Goal: Check status: Check status

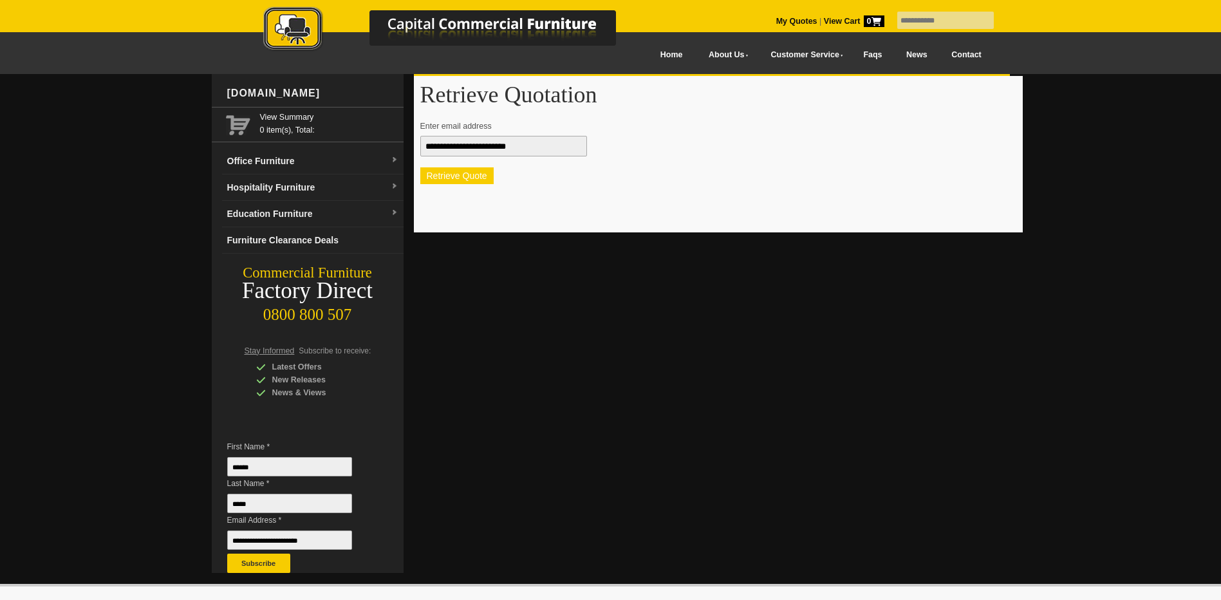
click at [471, 177] on button "Retrieve Quote" at bounding box center [456, 175] width 73 height 17
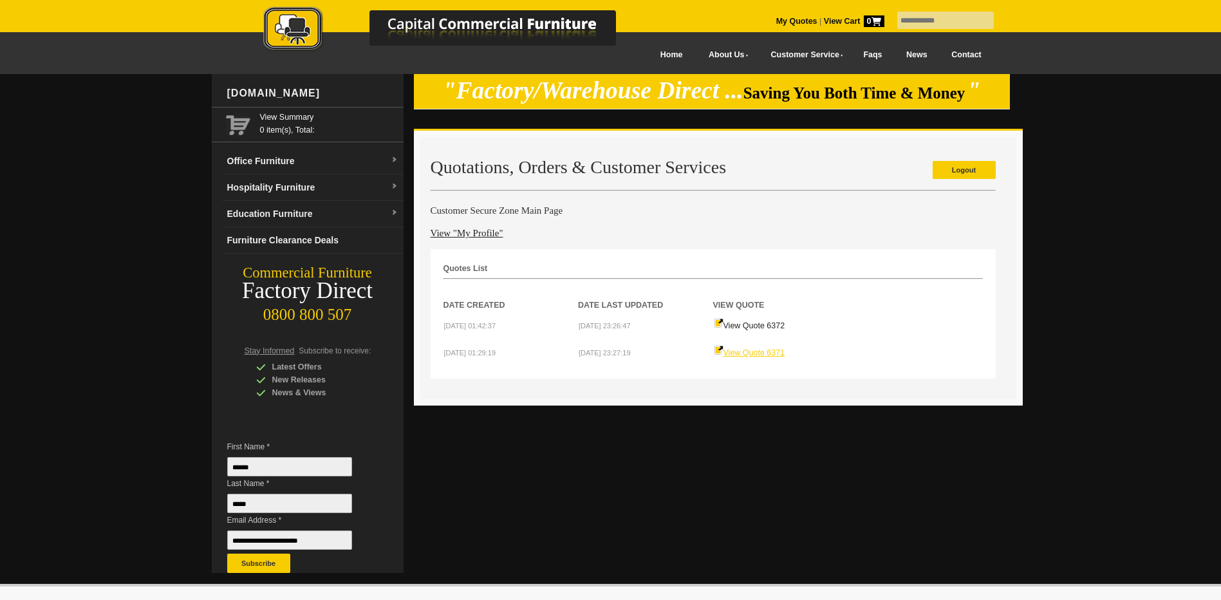
click at [748, 353] on link "View Quote 6371" at bounding box center [749, 352] width 71 height 9
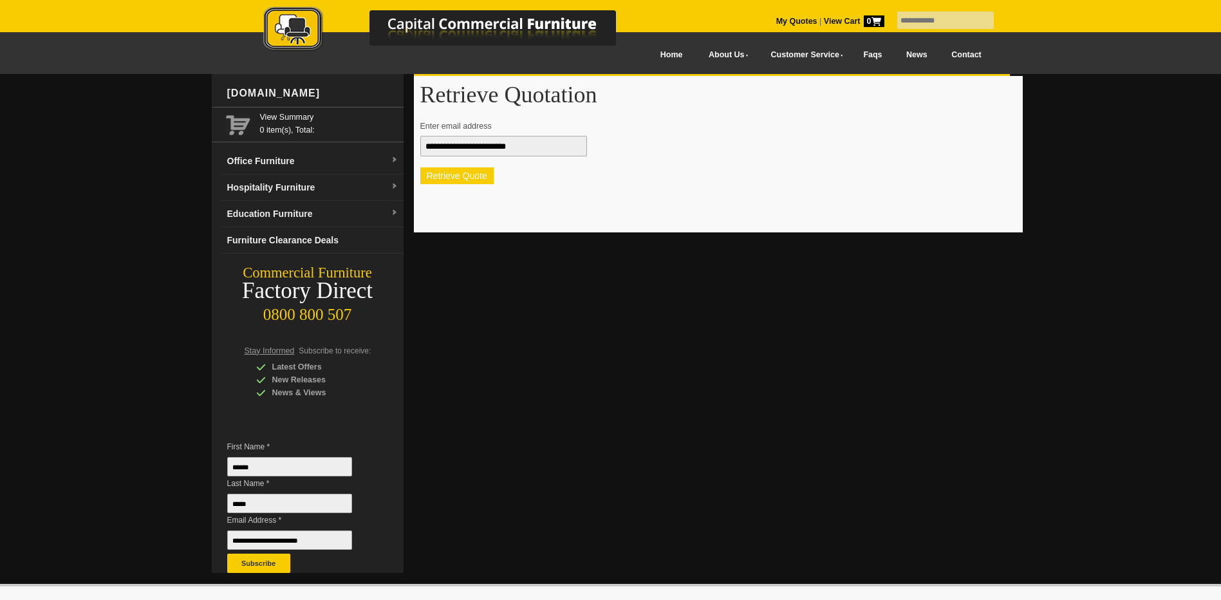
click at [463, 176] on button "Retrieve Quote" at bounding box center [456, 175] width 73 height 17
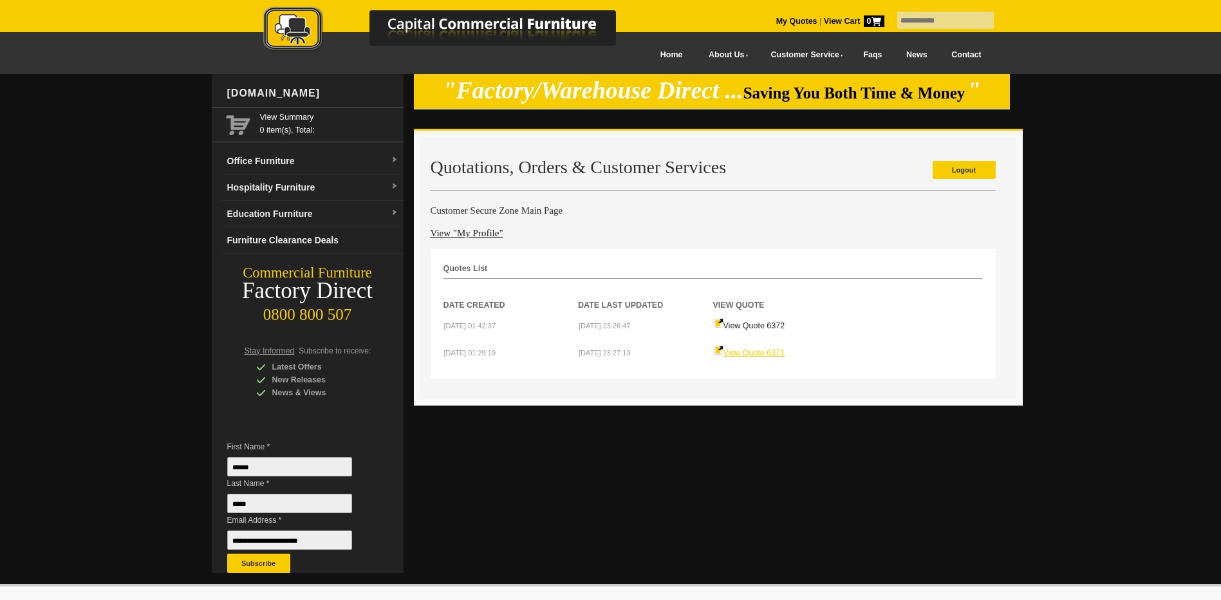
click at [746, 353] on link "View Quote 6371" at bounding box center [749, 352] width 71 height 9
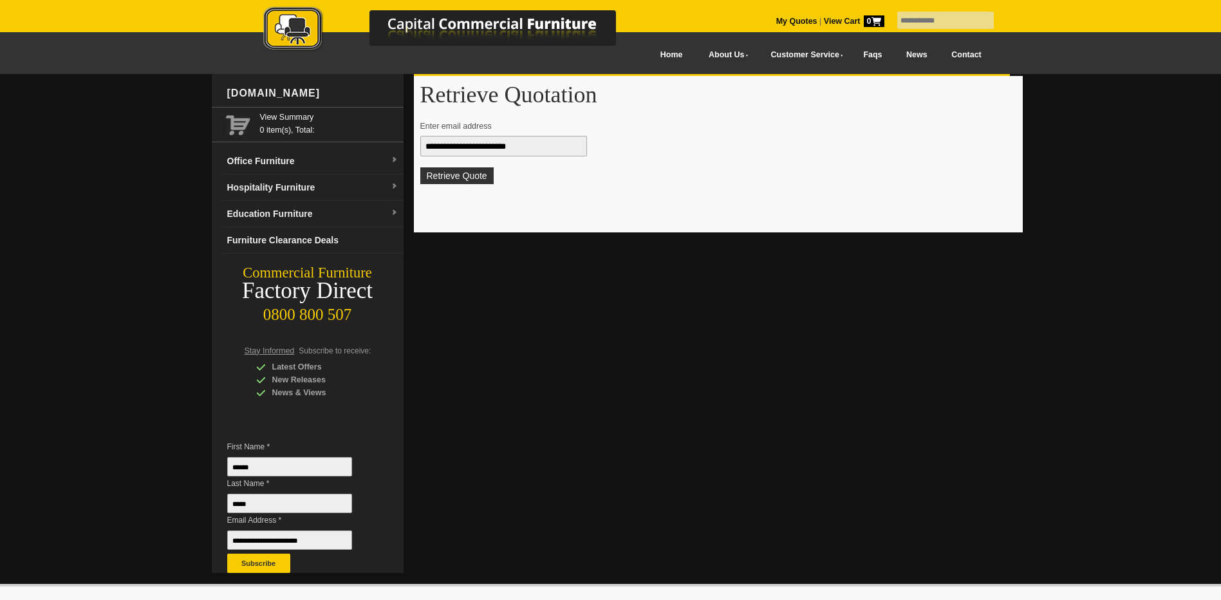
click at [470, 171] on button "Retrieve Quote" at bounding box center [456, 175] width 73 height 17
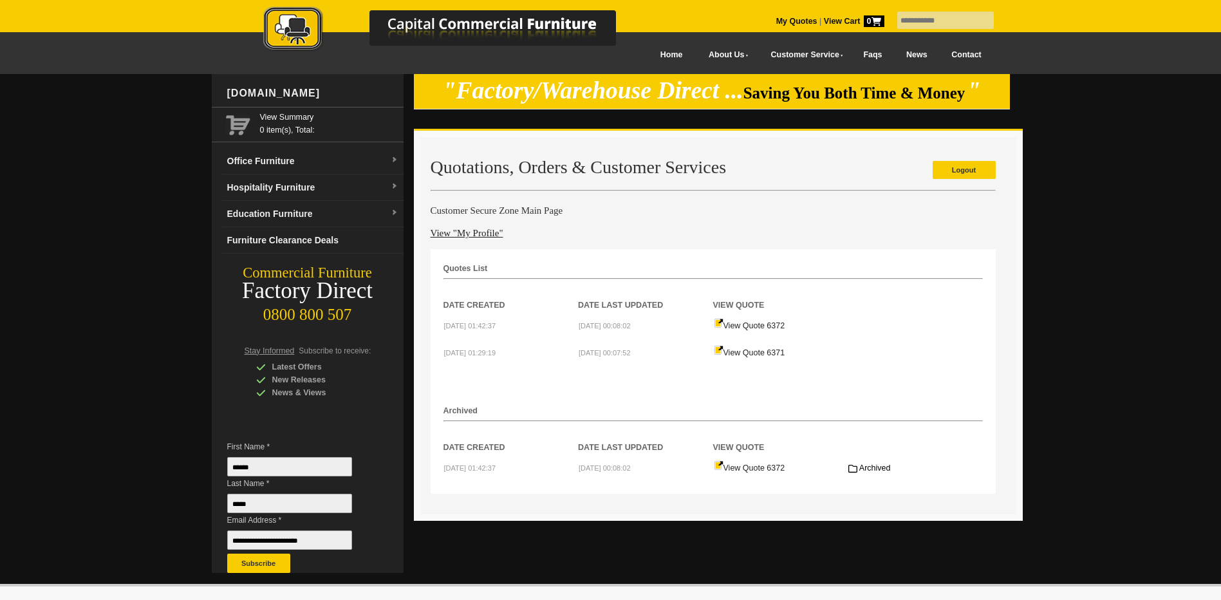
click at [761, 463] on td "View Quote 6372" at bounding box center [780, 467] width 135 height 27
click at [759, 466] on link "View Quote 6372" at bounding box center [749, 467] width 71 height 9
click at [750, 323] on link "View Quote 6372" at bounding box center [749, 325] width 71 height 9
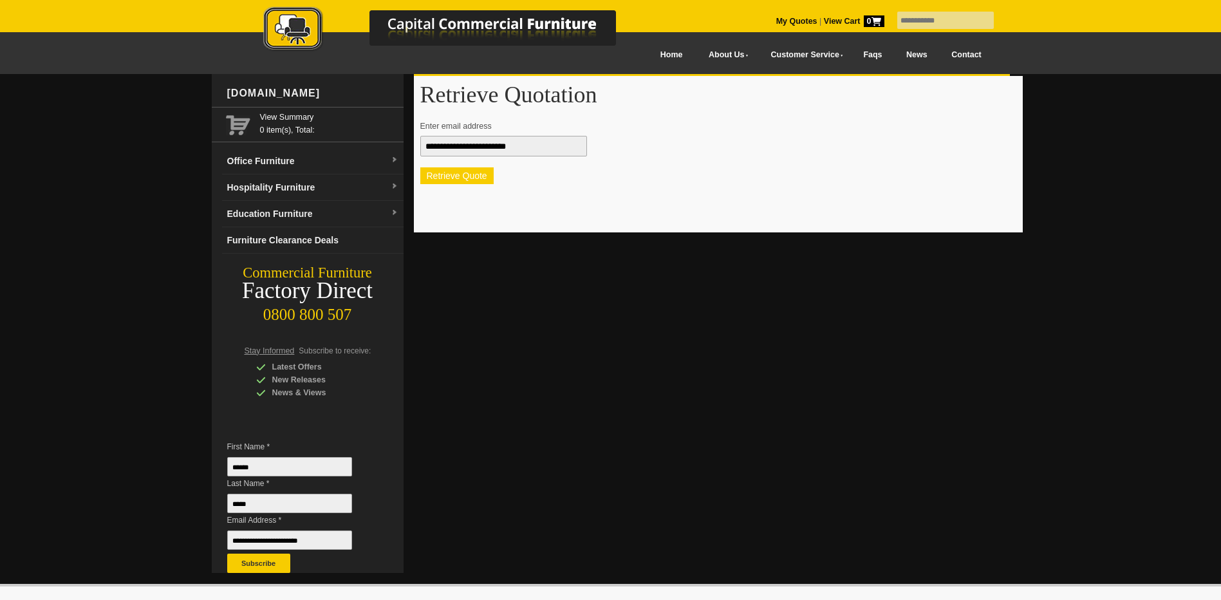
click at [467, 171] on button "Retrieve Quote" at bounding box center [456, 175] width 73 height 17
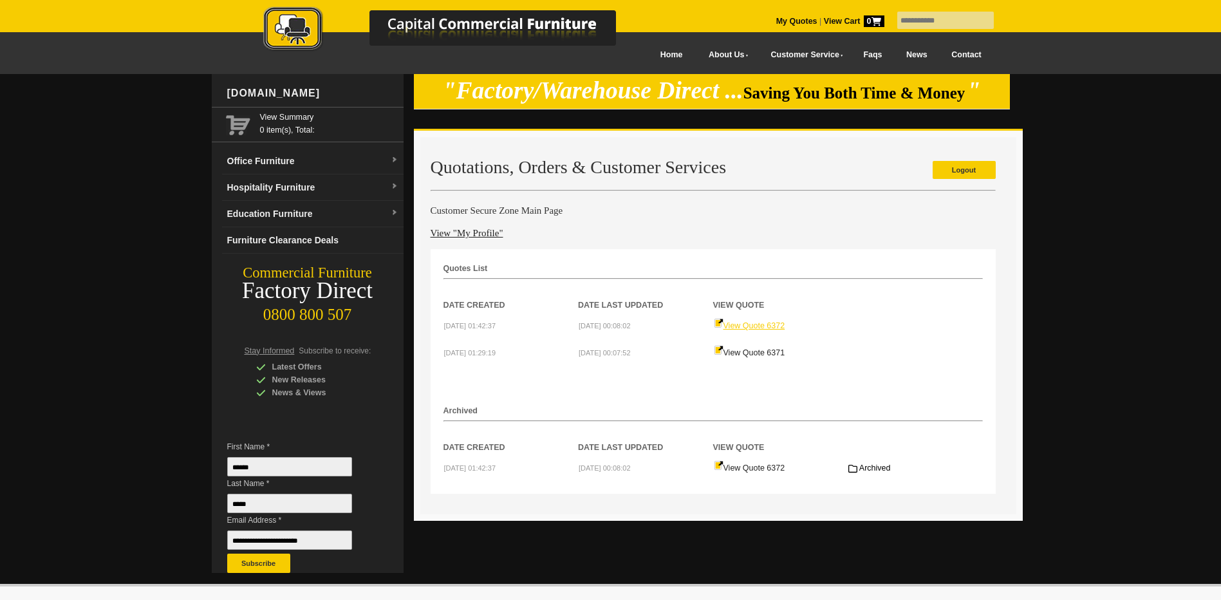
click at [745, 327] on link "View Quote 6372" at bounding box center [749, 325] width 71 height 9
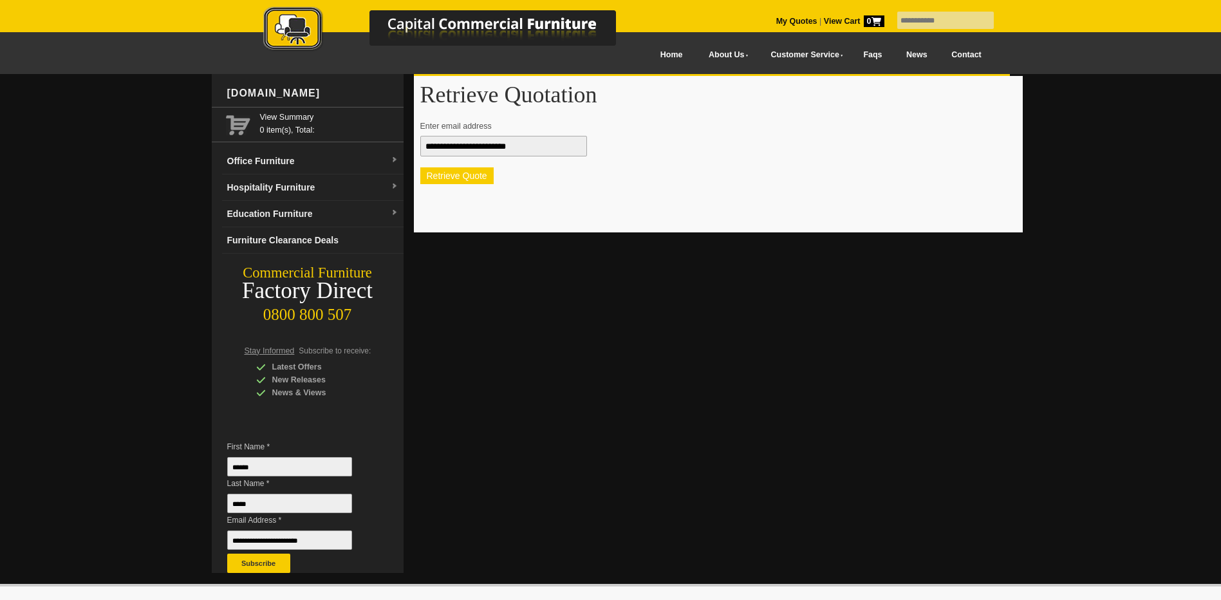
click at [454, 176] on button "Retrieve Quote" at bounding box center [456, 175] width 73 height 17
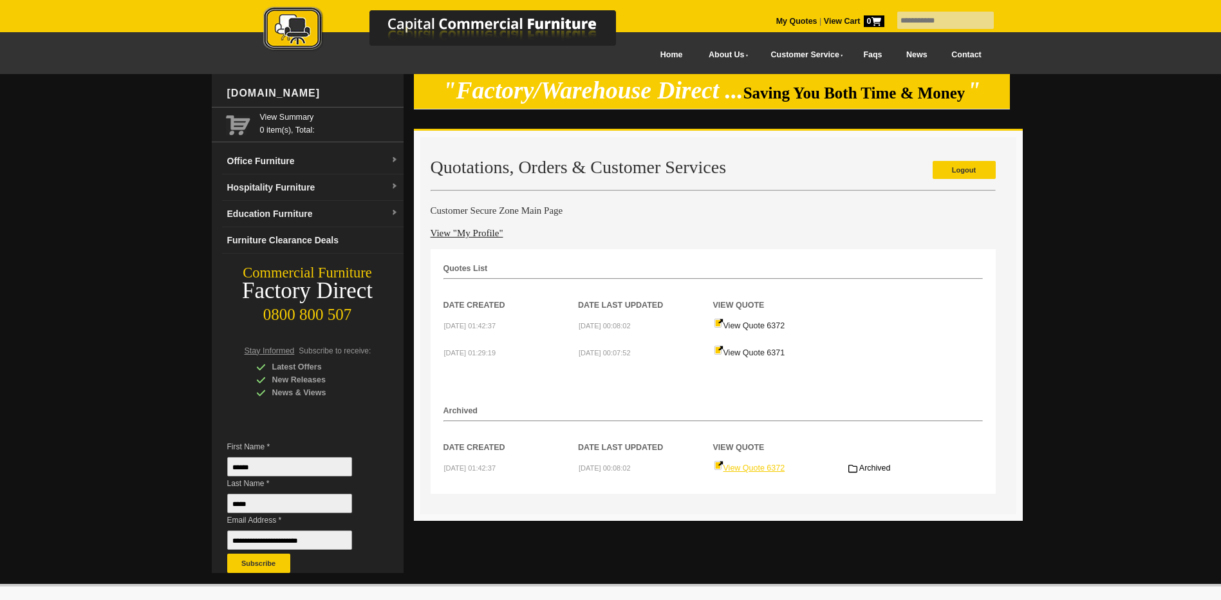
click at [764, 465] on link "View Quote 6372" at bounding box center [749, 467] width 71 height 9
click at [756, 323] on link "View Quote 6372" at bounding box center [749, 325] width 71 height 9
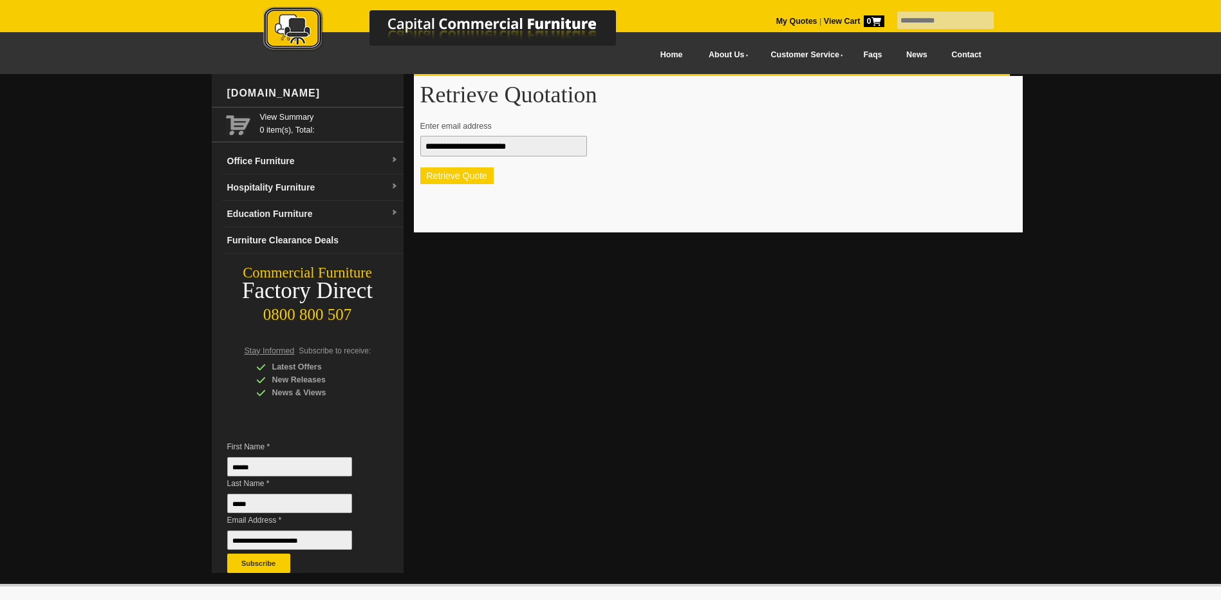
click at [474, 173] on button "Retrieve Quote" at bounding box center [456, 175] width 73 height 17
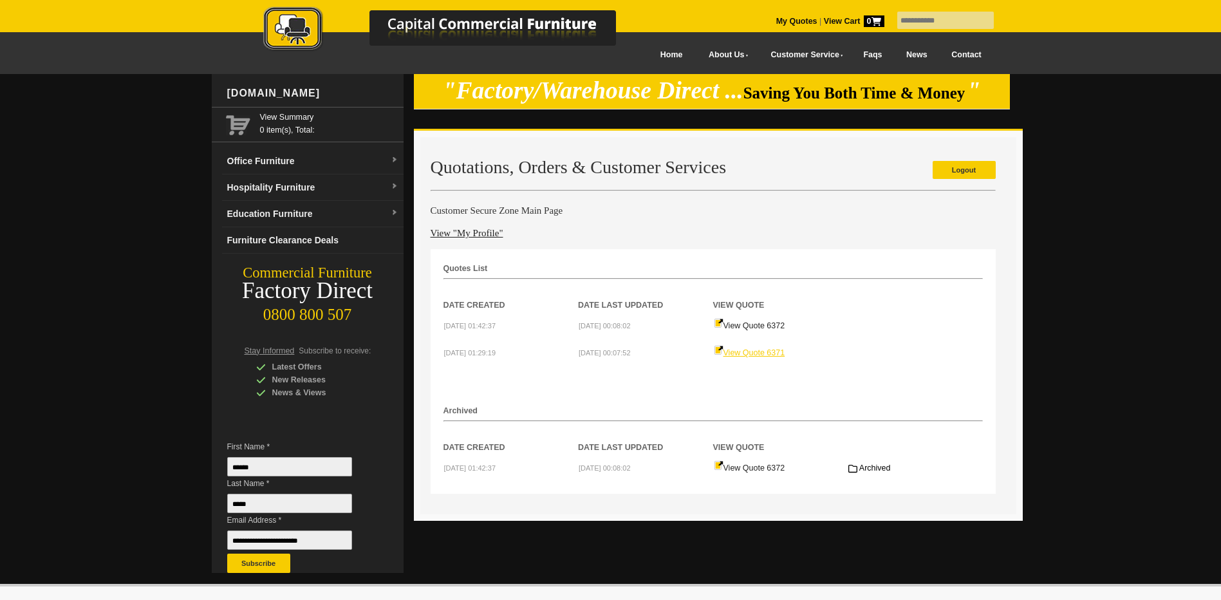
click at [754, 354] on link "View Quote 6371" at bounding box center [749, 352] width 71 height 9
